Goal: Task Accomplishment & Management: Use online tool/utility

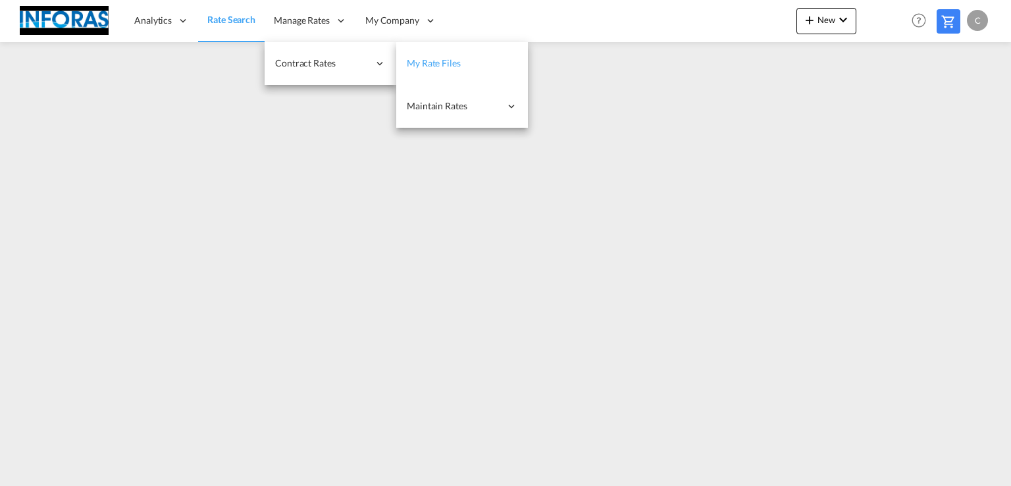
click at [444, 65] on span "My Rate Files" at bounding box center [434, 62] width 54 height 11
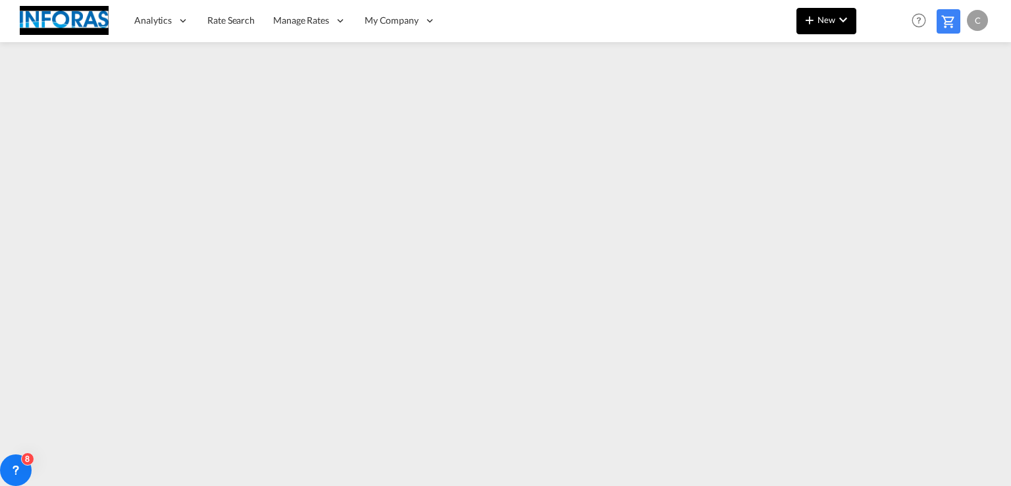
click at [824, 22] on span "New" at bounding box center [826, 19] width 49 height 11
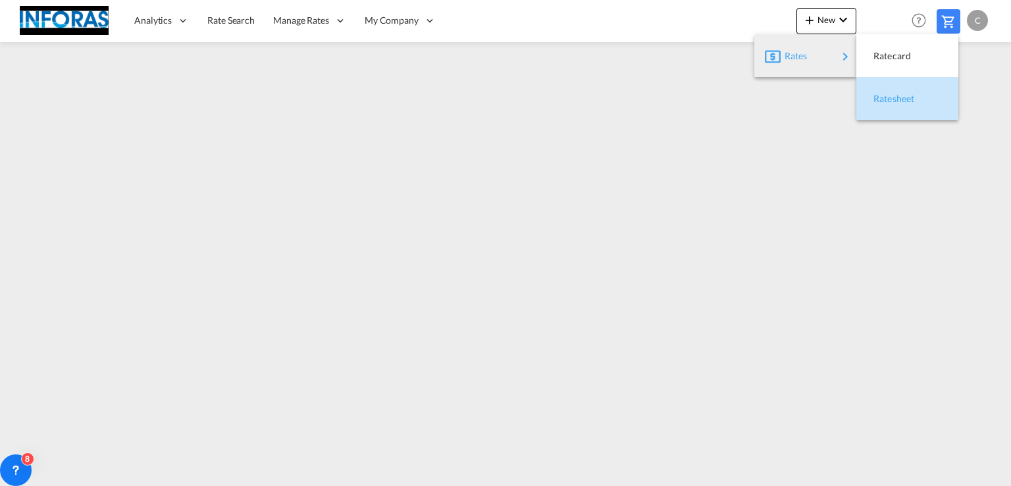
click at [888, 99] on span "Ratesheet" at bounding box center [880, 99] width 14 height 26
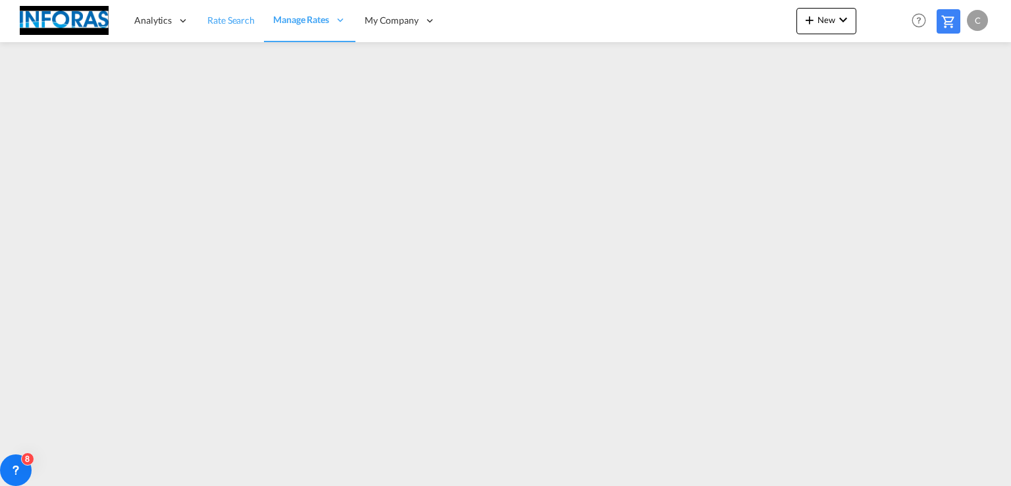
click at [237, 22] on span "Rate Search" at bounding box center [230, 19] width 47 height 11
click at [830, 21] on span "New" at bounding box center [826, 19] width 49 height 11
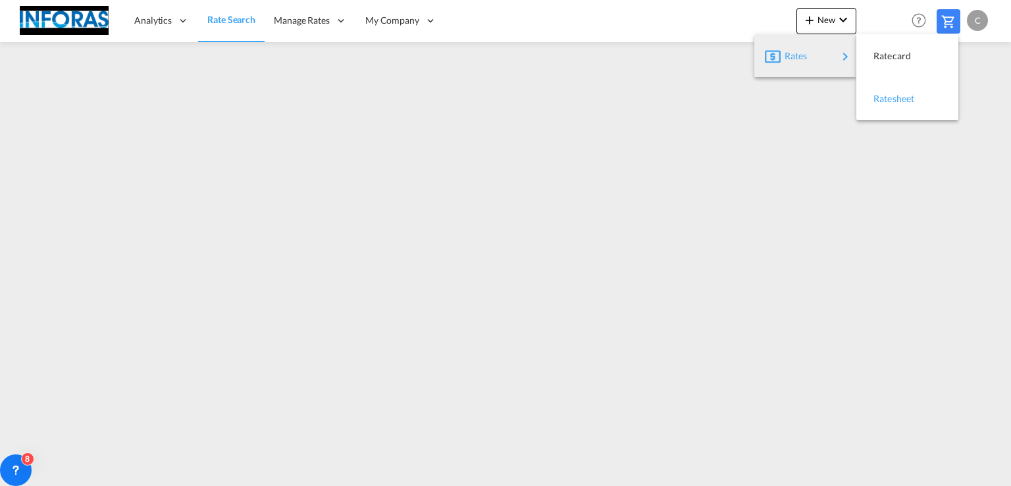
click at [888, 101] on span "Ratesheet" at bounding box center [880, 99] width 14 height 26
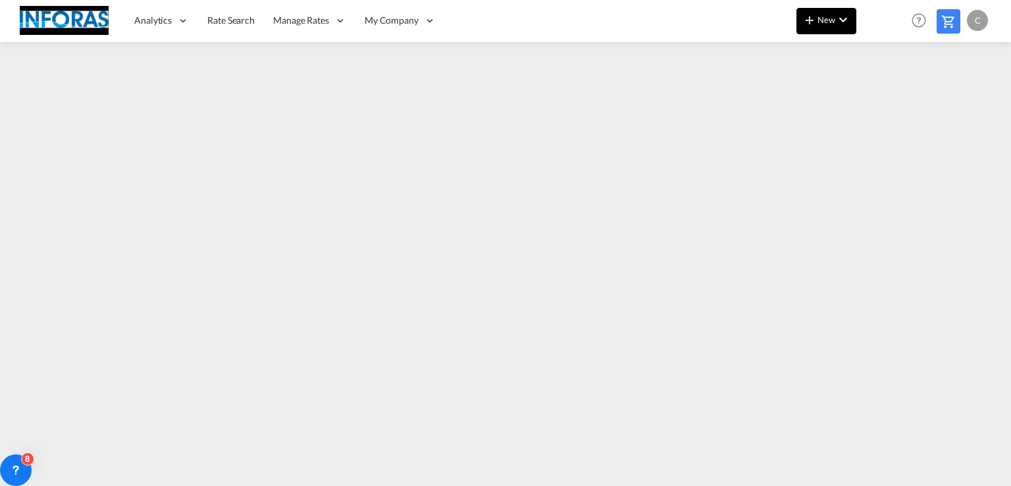
click at [838, 16] on md-icon "icon-chevron-down" at bounding box center [843, 20] width 16 height 16
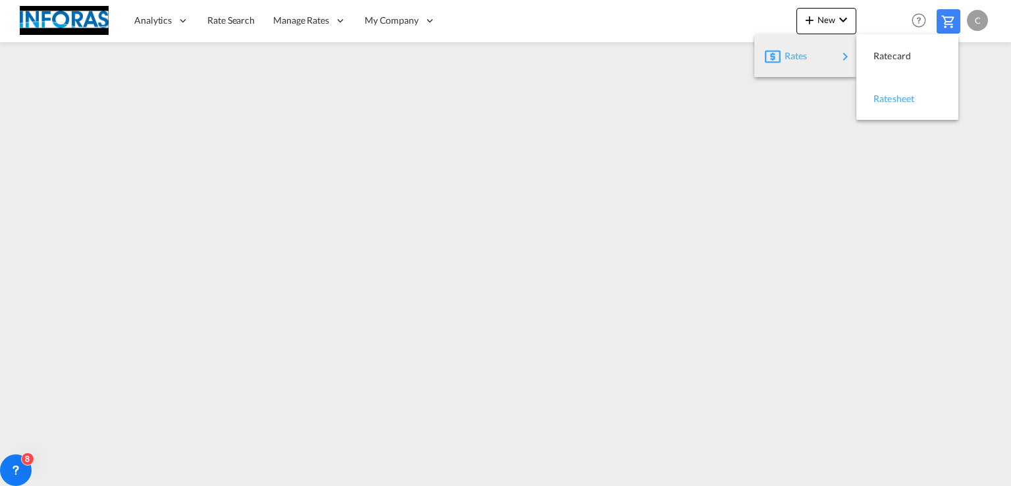
click at [888, 100] on span "Ratesheet" at bounding box center [880, 99] width 14 height 26
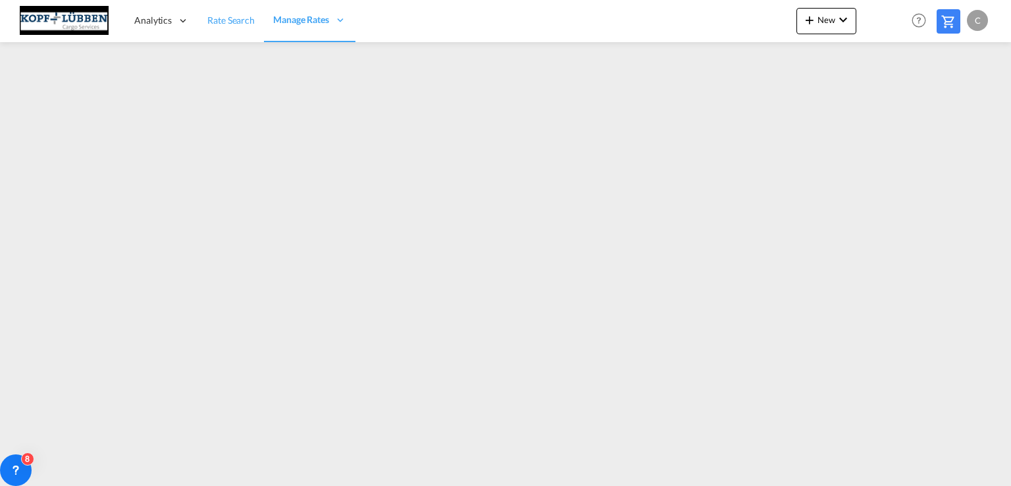
click at [224, 18] on span "Rate Search" at bounding box center [230, 19] width 47 height 11
